Goal: Task Accomplishment & Management: Complete application form

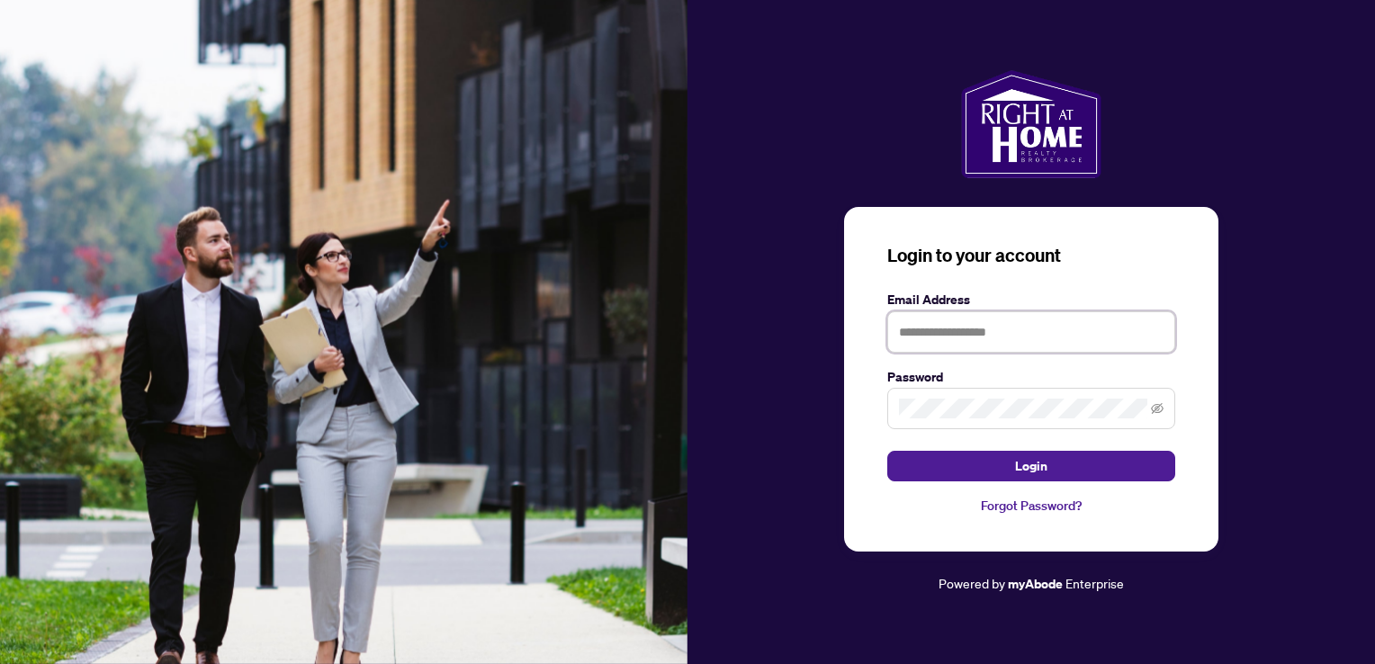
click at [952, 334] on input "text" at bounding box center [1031, 331] width 288 height 41
type input "**********"
click at [887, 451] on button "Login" at bounding box center [1031, 466] width 288 height 31
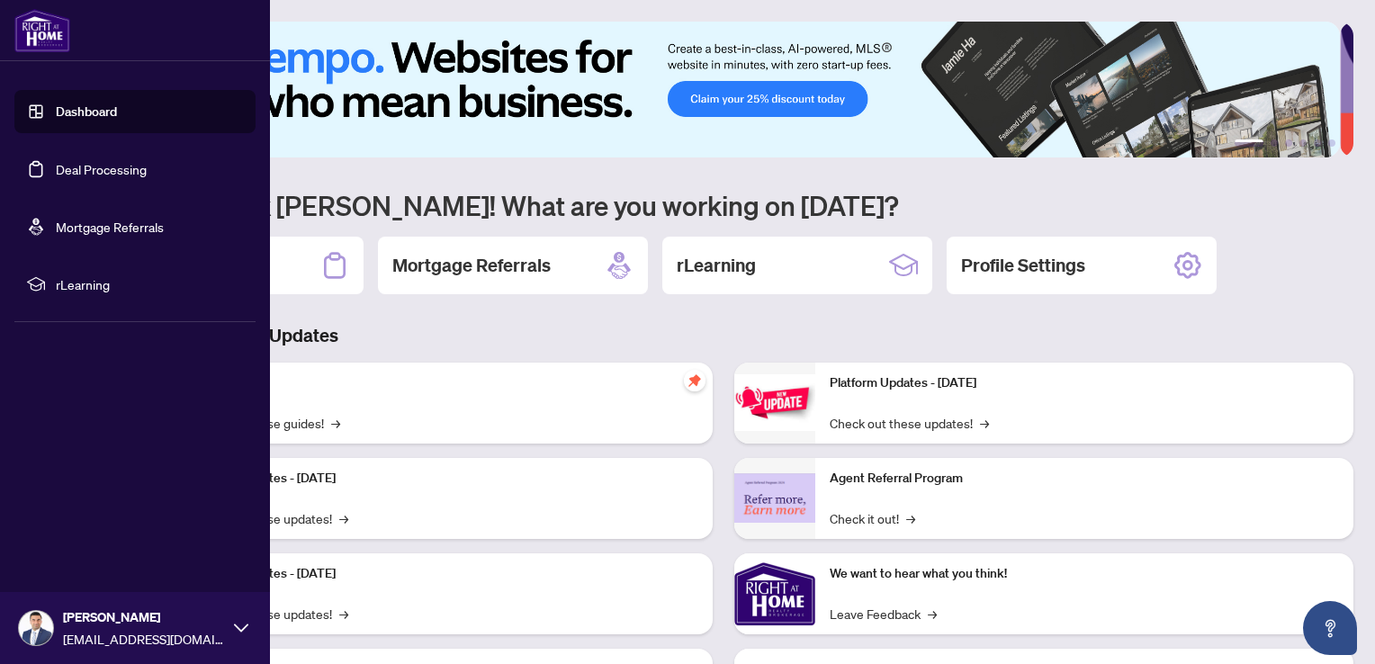
click at [84, 175] on link "Deal Processing" at bounding box center [101, 169] width 91 height 16
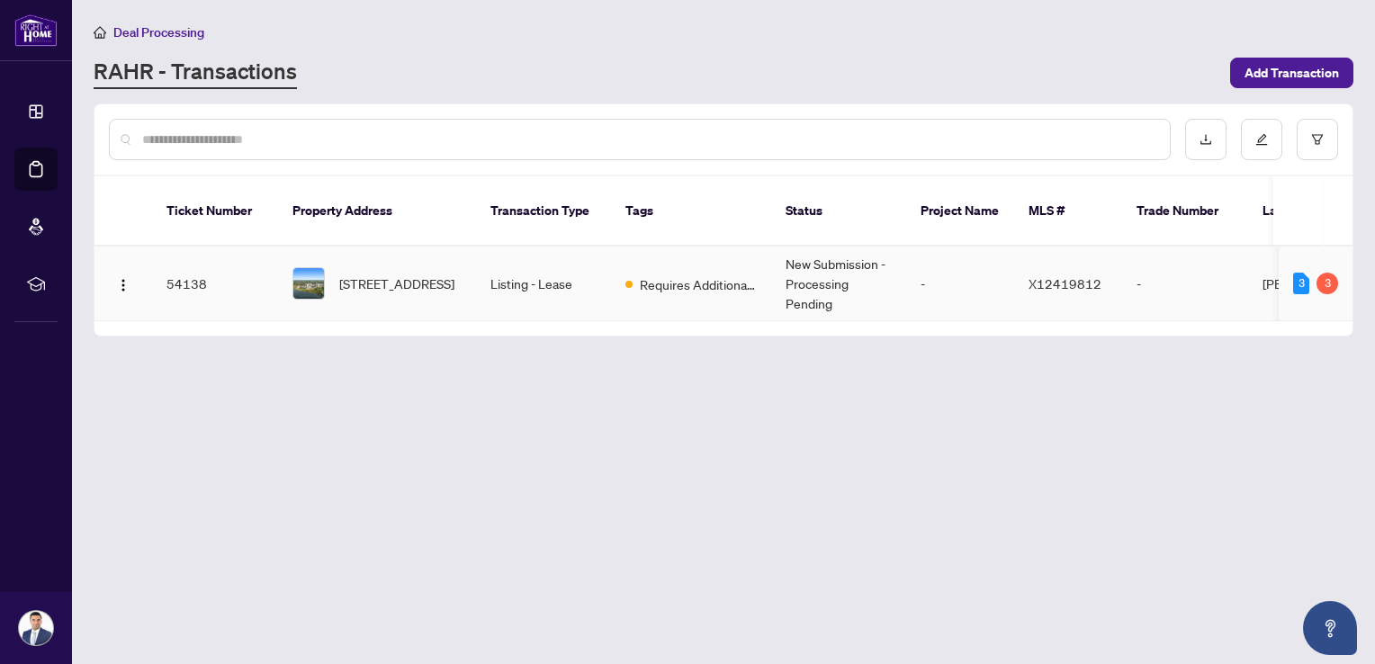
click at [670, 274] on span "Requires Additional Docs" at bounding box center [698, 284] width 117 height 20
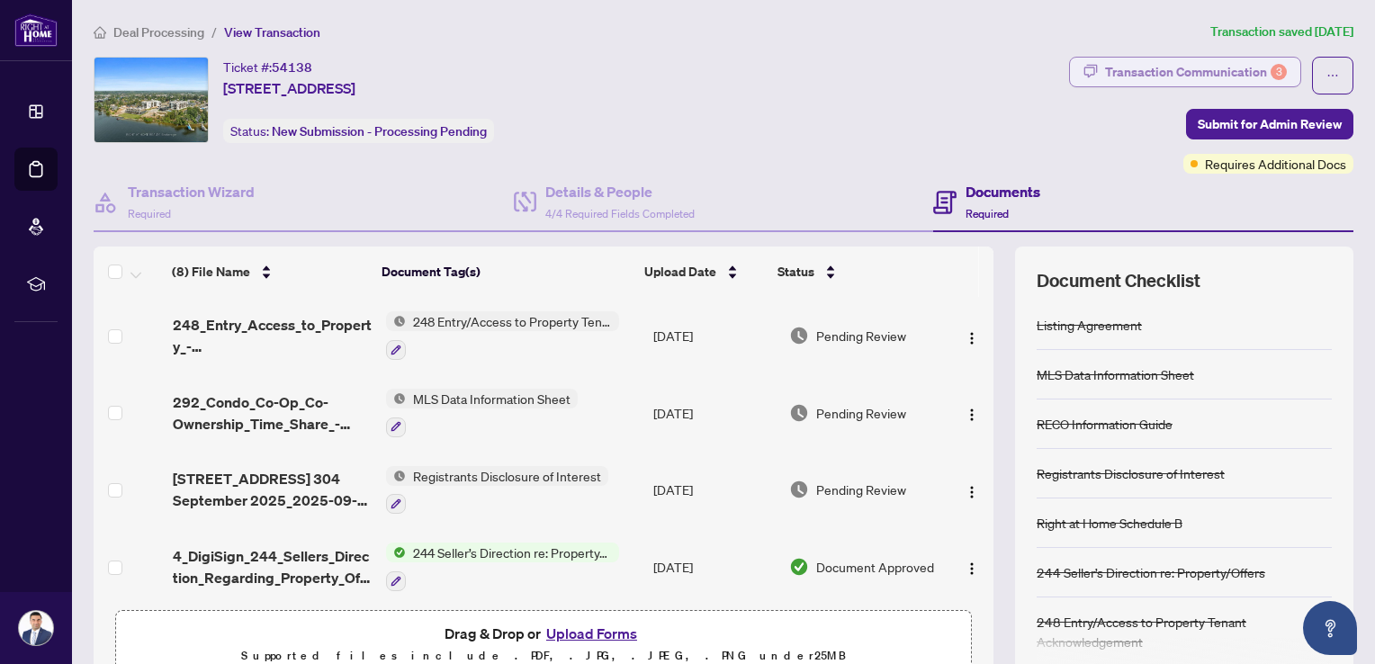
click at [1159, 84] on div "Transaction Communication 3" at bounding box center [1196, 72] width 182 height 29
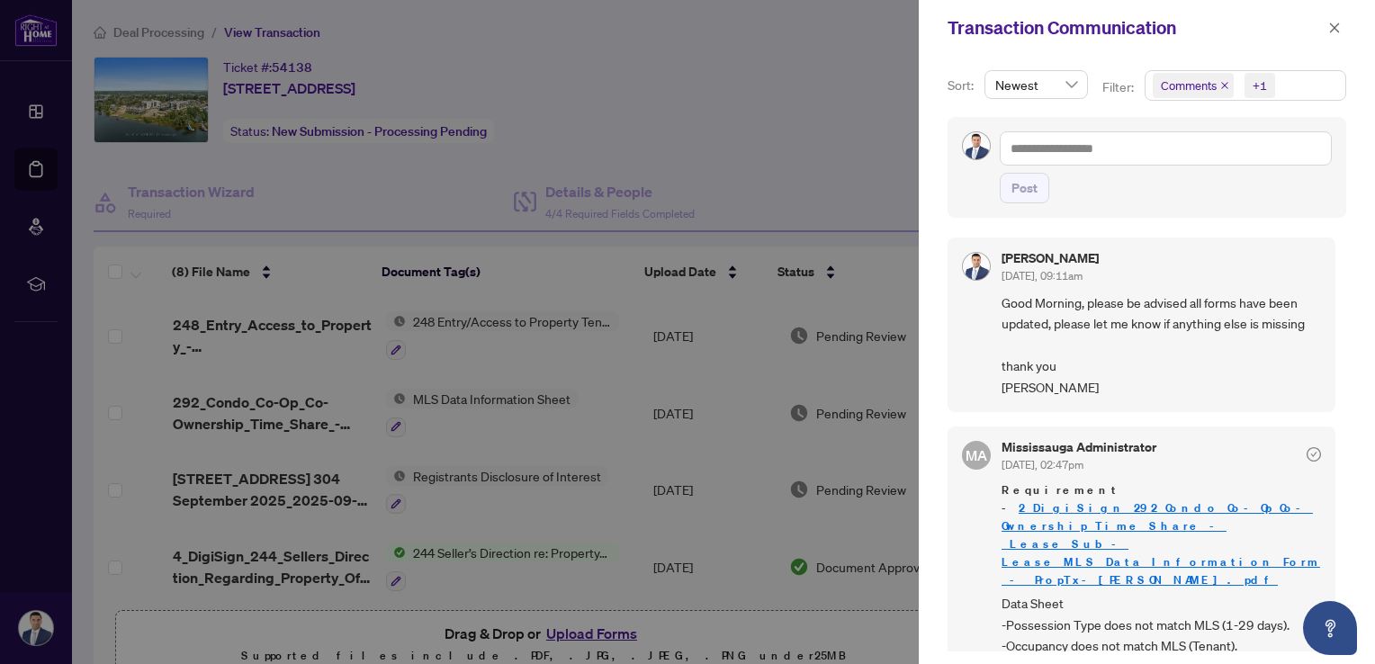
click at [823, 173] on div at bounding box center [687, 332] width 1375 height 664
click at [1336, 39] on span "button" at bounding box center [1334, 27] width 13 height 29
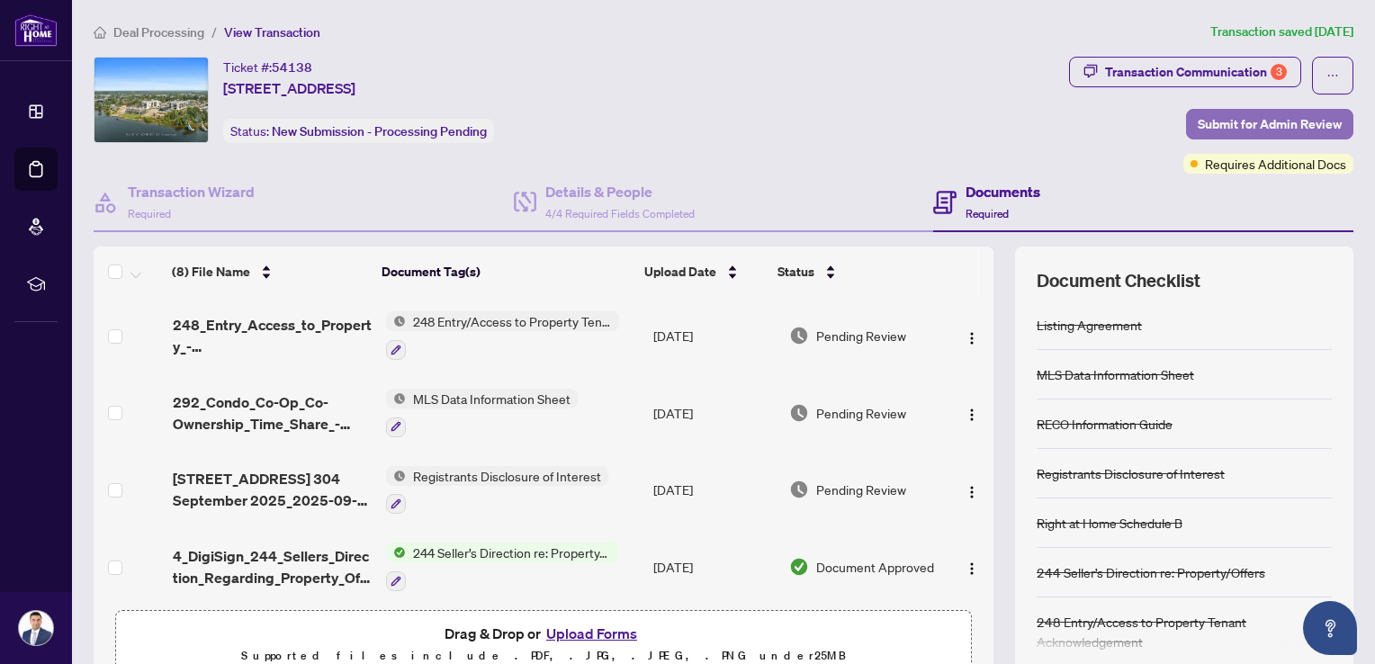
click at [1244, 130] on span "Submit for Admin Review" at bounding box center [1270, 124] width 144 height 29
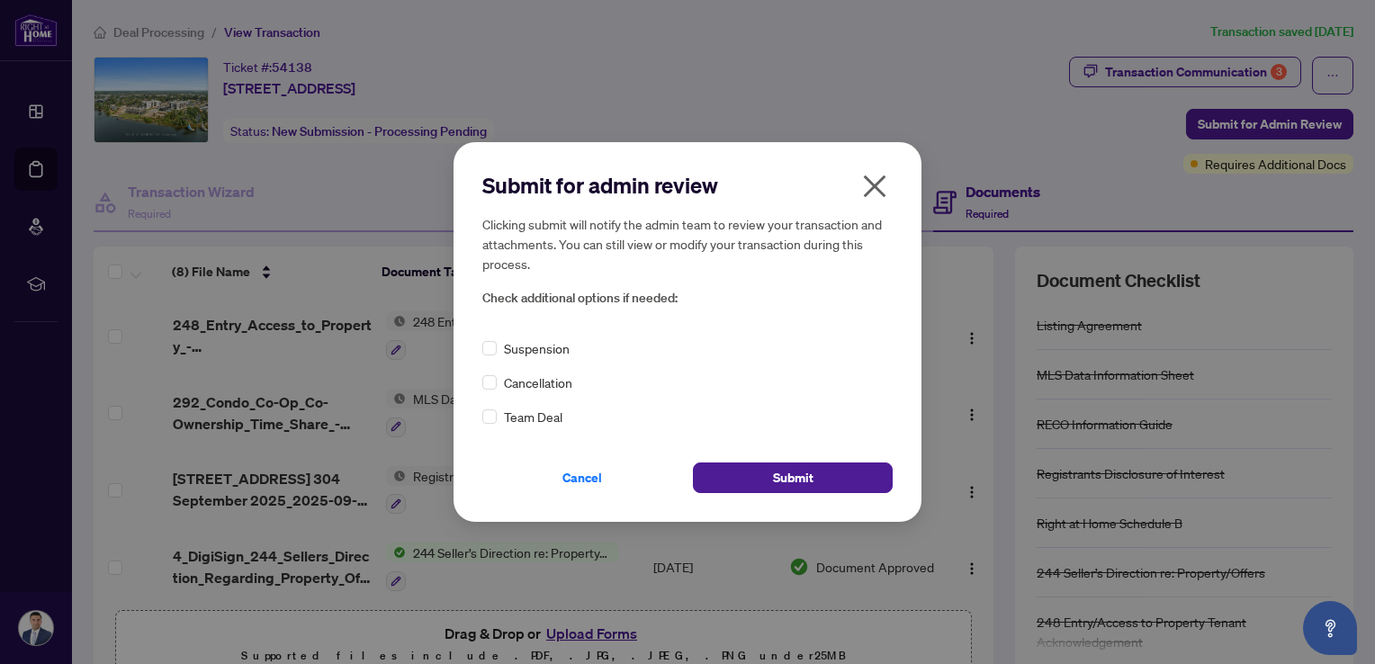
click at [882, 187] on icon "close" at bounding box center [874, 186] width 29 height 29
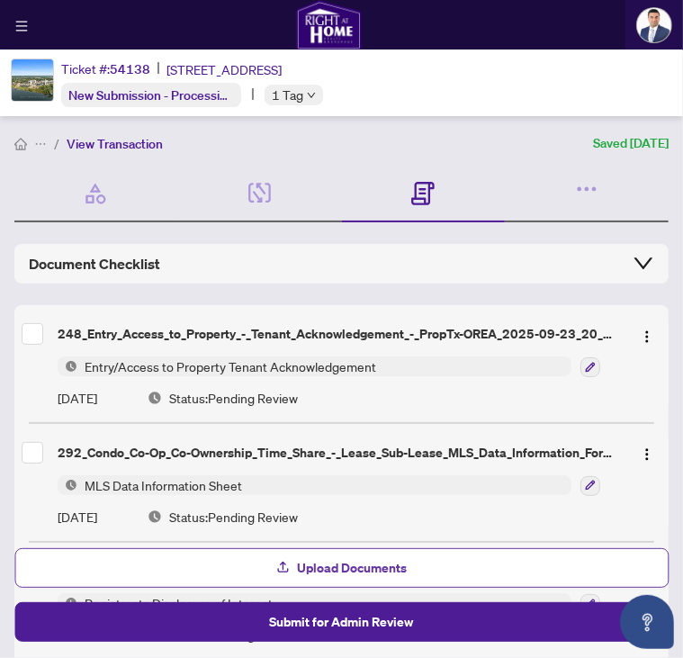
click at [335, 576] on span "Upload Documents" at bounding box center [353, 567] width 110 height 29
click at [281, 568] on icon "button" at bounding box center [283, 567] width 14 height 14
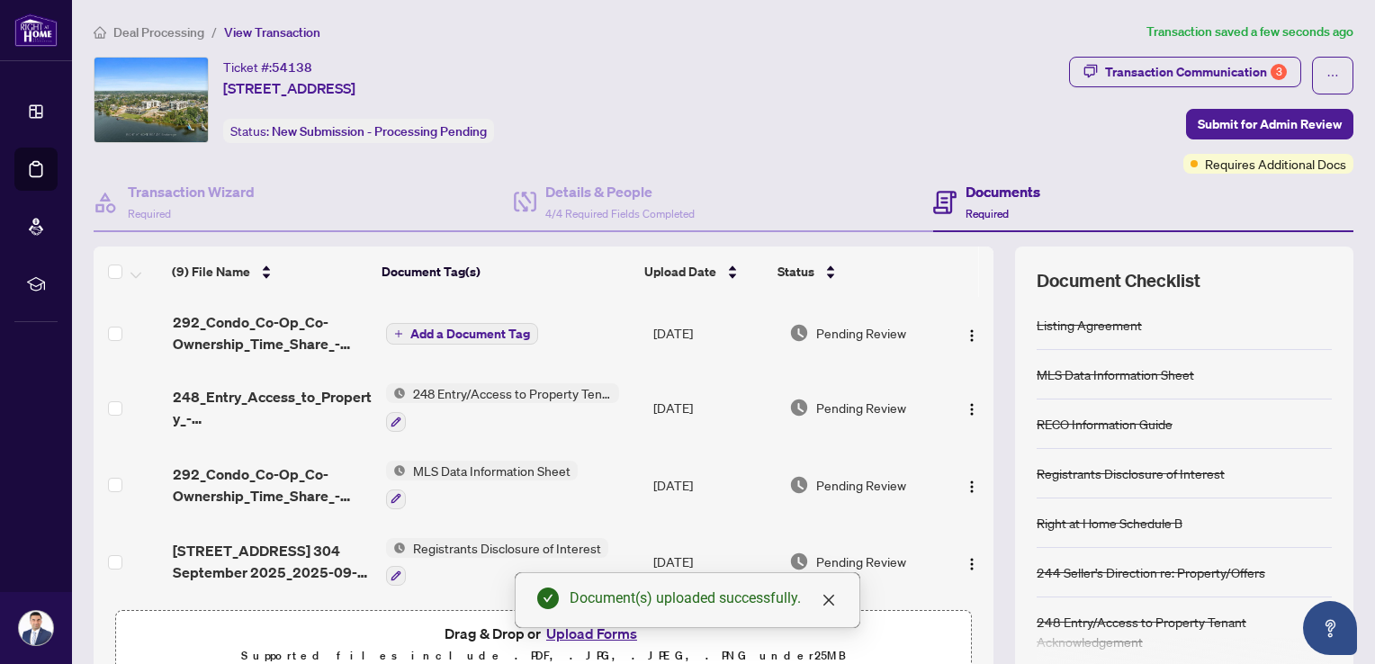
click at [436, 328] on span "Add a Document Tag" at bounding box center [470, 334] width 120 height 13
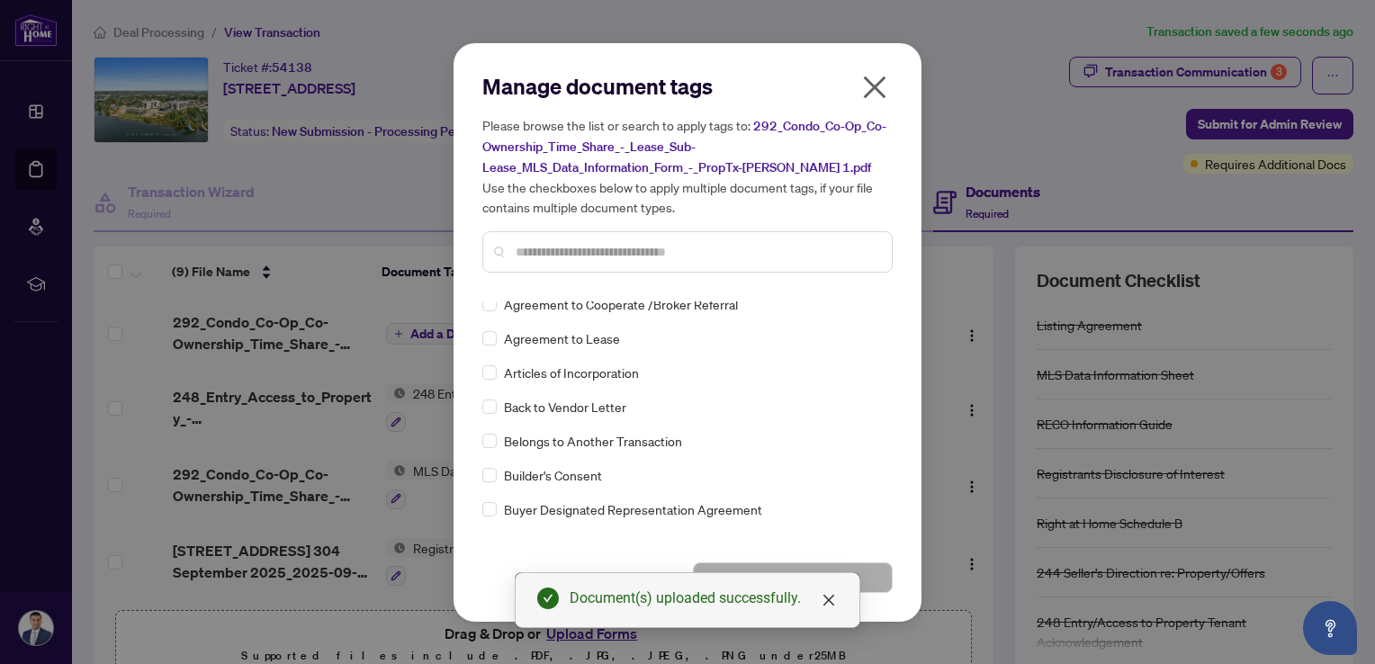
scroll to position [420, 0]
click at [609, 255] on input "text" at bounding box center [697, 252] width 362 height 20
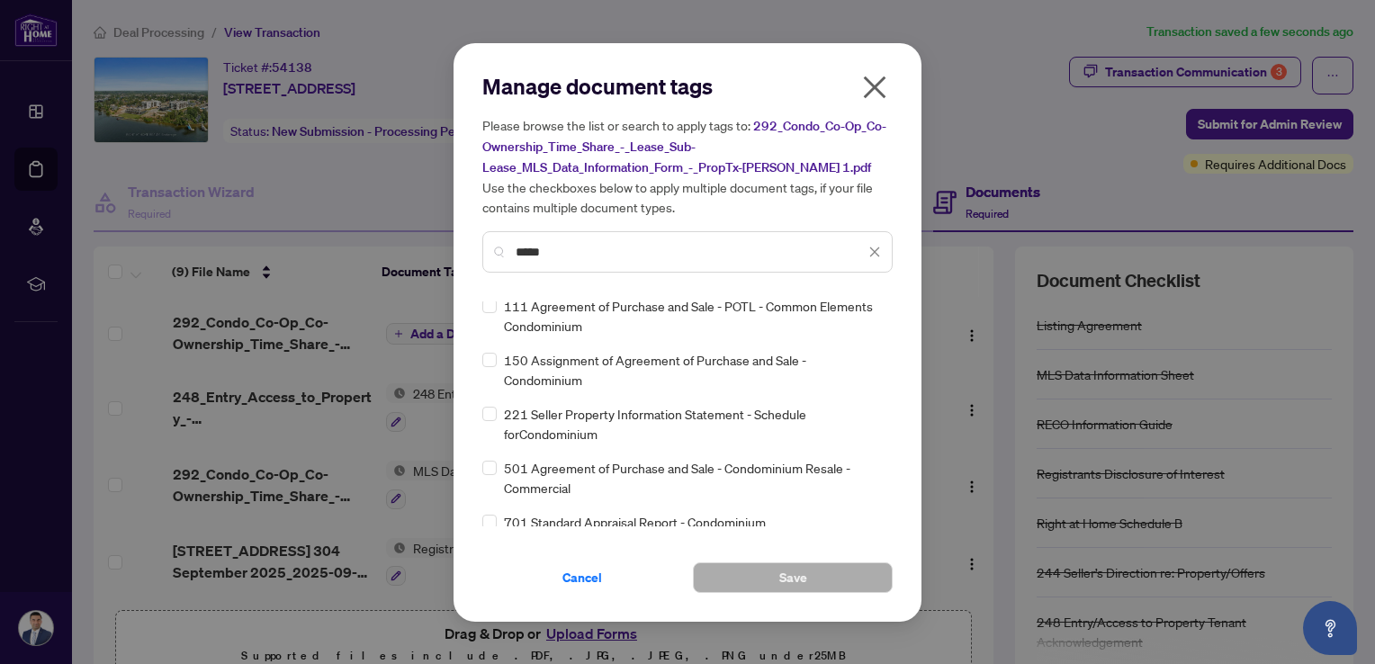
scroll to position [0, 0]
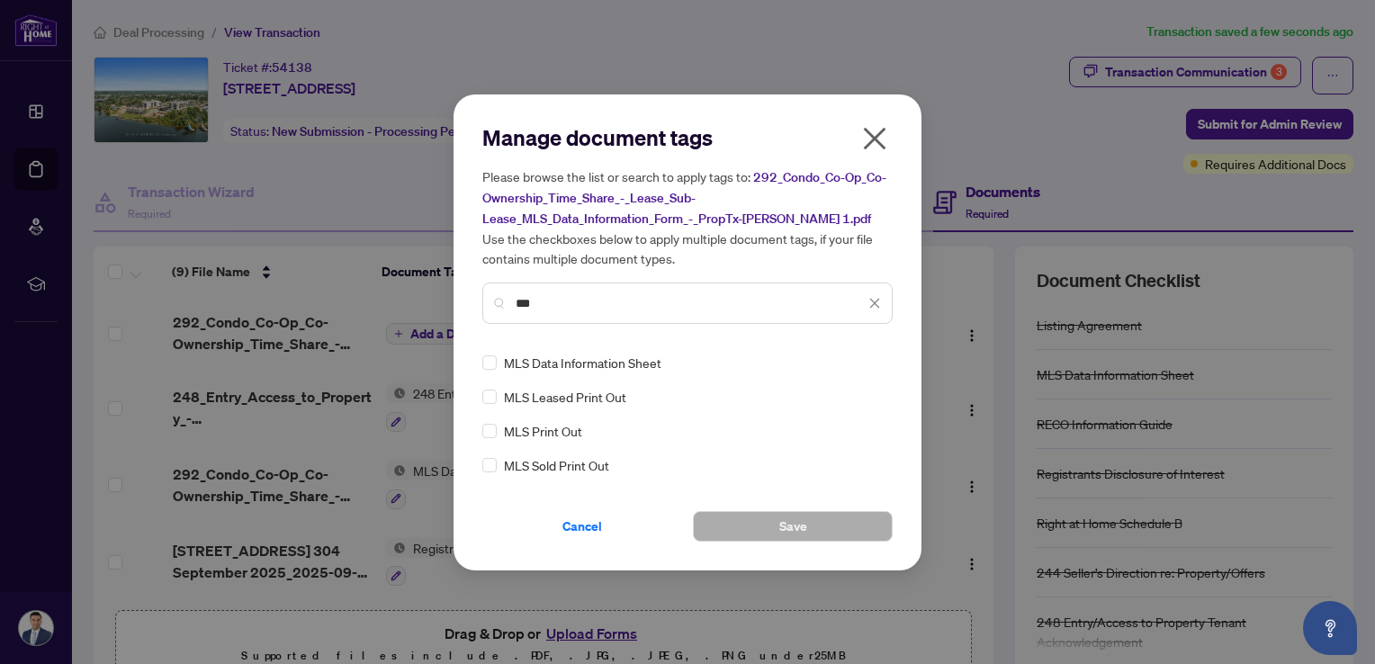
type input "***"
click at [769, 523] on button "Save" at bounding box center [793, 526] width 200 height 31
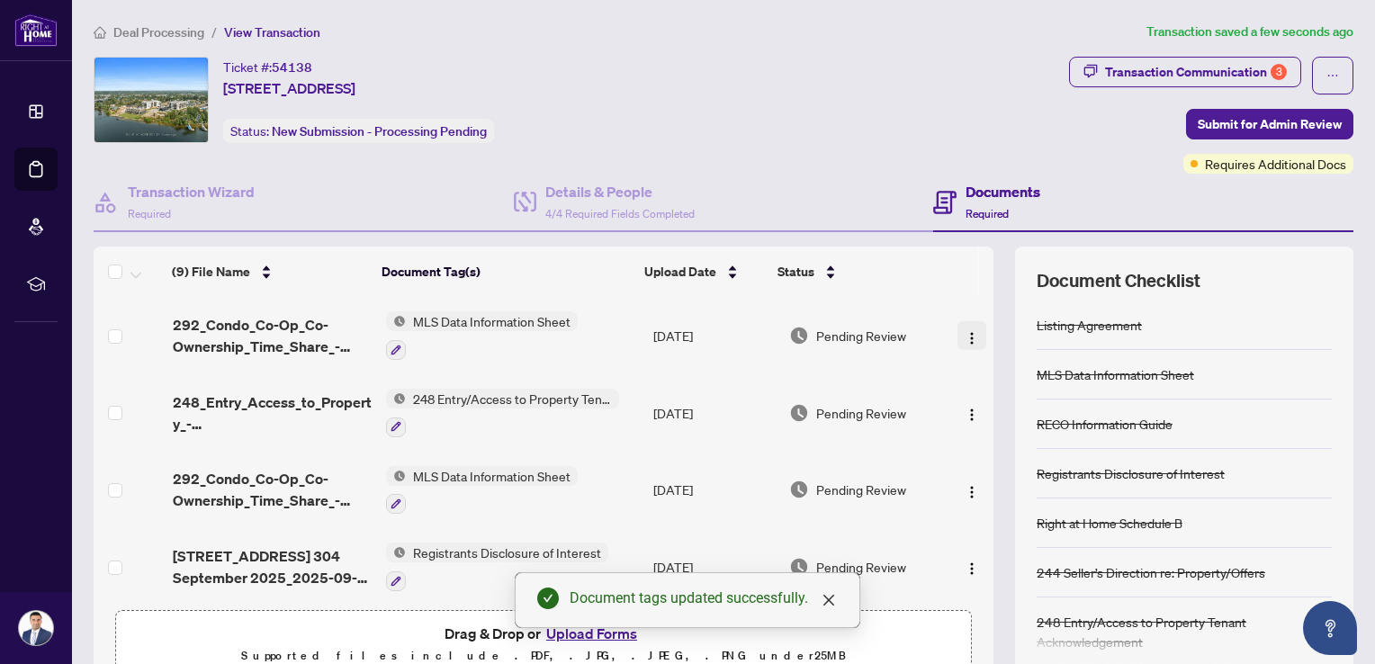
click at [965, 331] on img "button" at bounding box center [972, 338] width 14 height 14
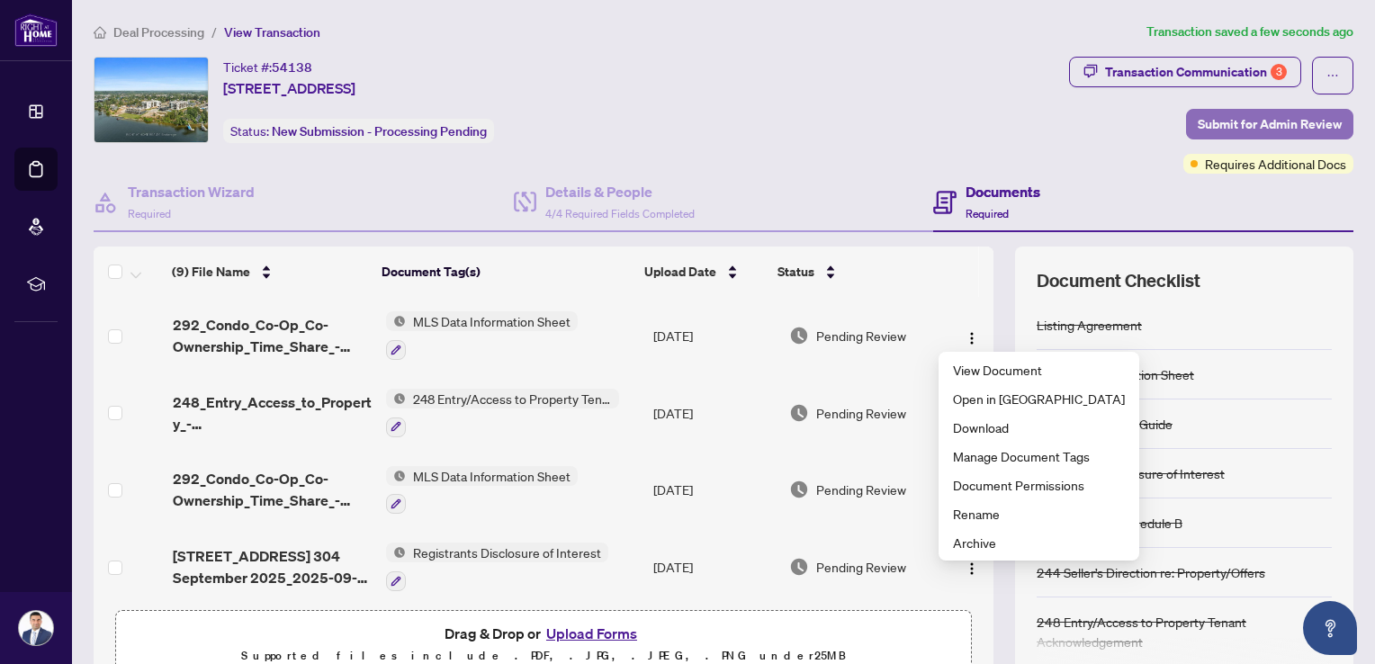
click at [1225, 134] on span "Submit for Admin Review" at bounding box center [1270, 124] width 144 height 29
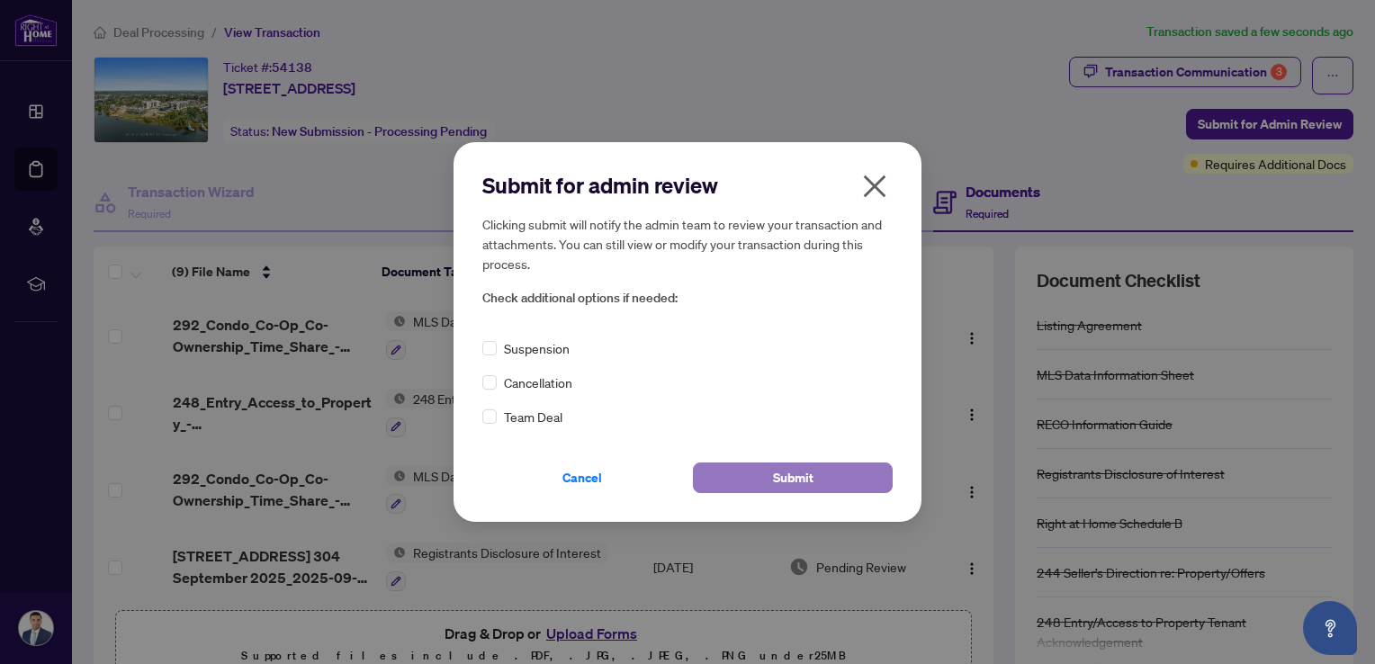
click at [724, 477] on button "Submit" at bounding box center [793, 478] width 200 height 31
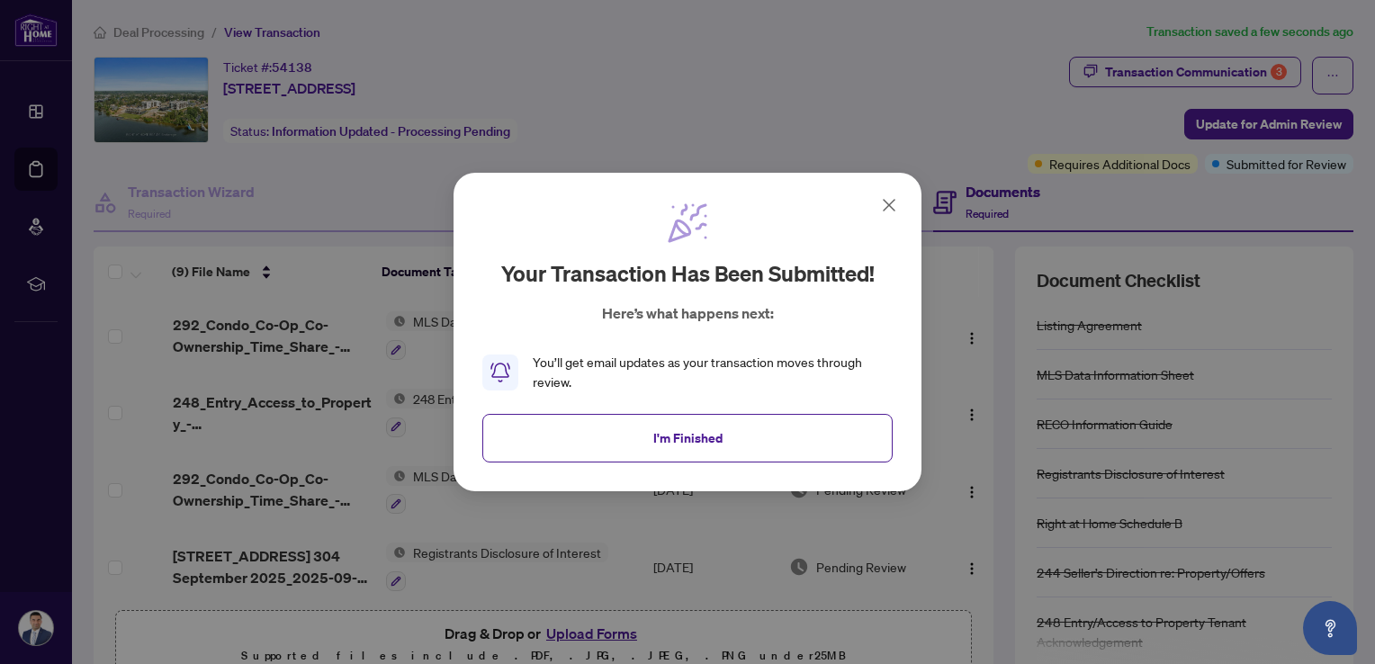
click at [893, 209] on icon at bounding box center [889, 205] width 11 height 11
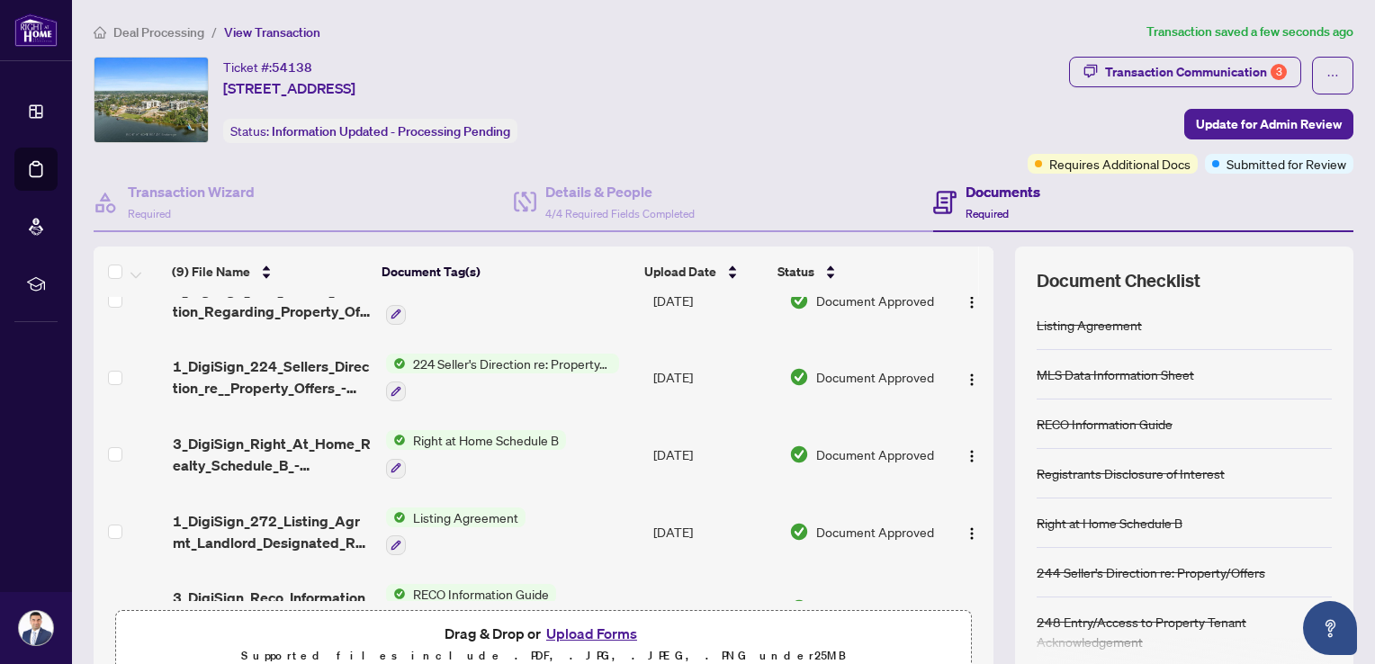
scroll to position [390, 0]
